Goal: Task Accomplishment & Management: Complete application form

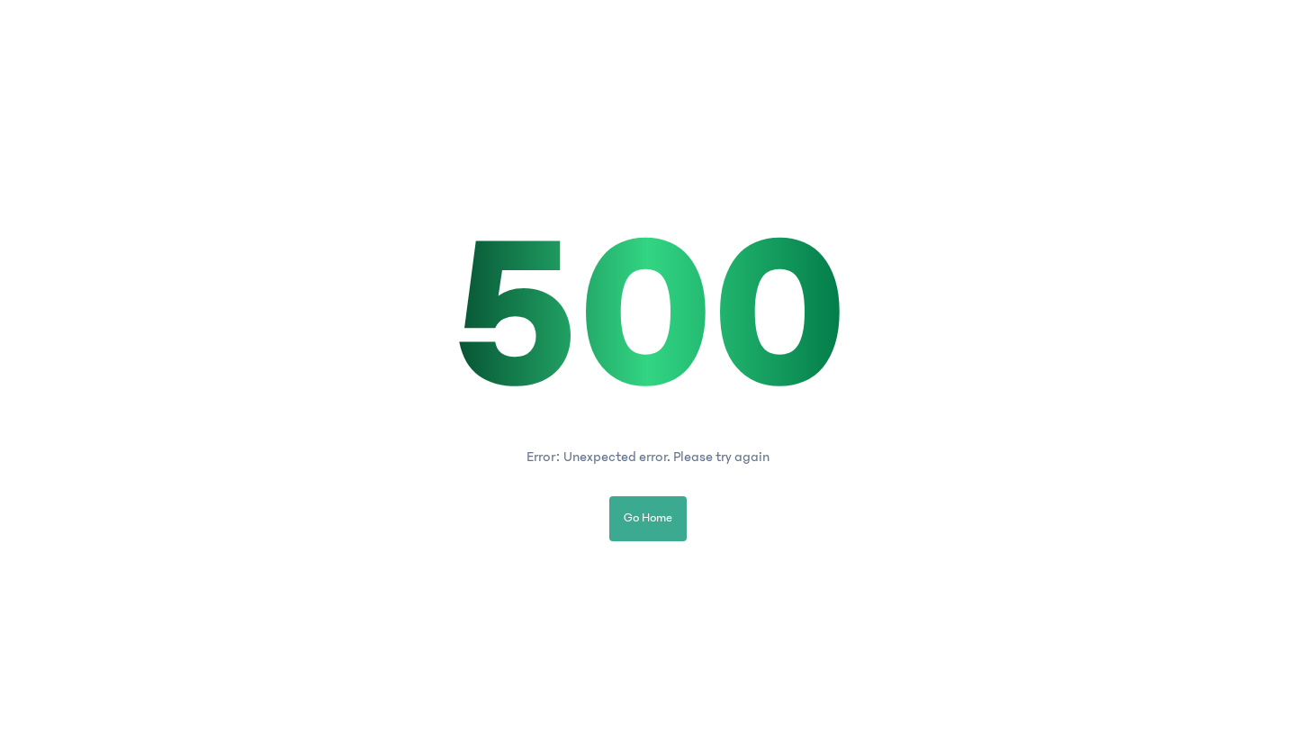
click at [644, 516] on span "Go Home" at bounding box center [648, 518] width 49 height 19
click at [634, 508] on button "Go Home" at bounding box center [647, 518] width 77 height 45
